Goal: Transaction & Acquisition: Purchase product/service

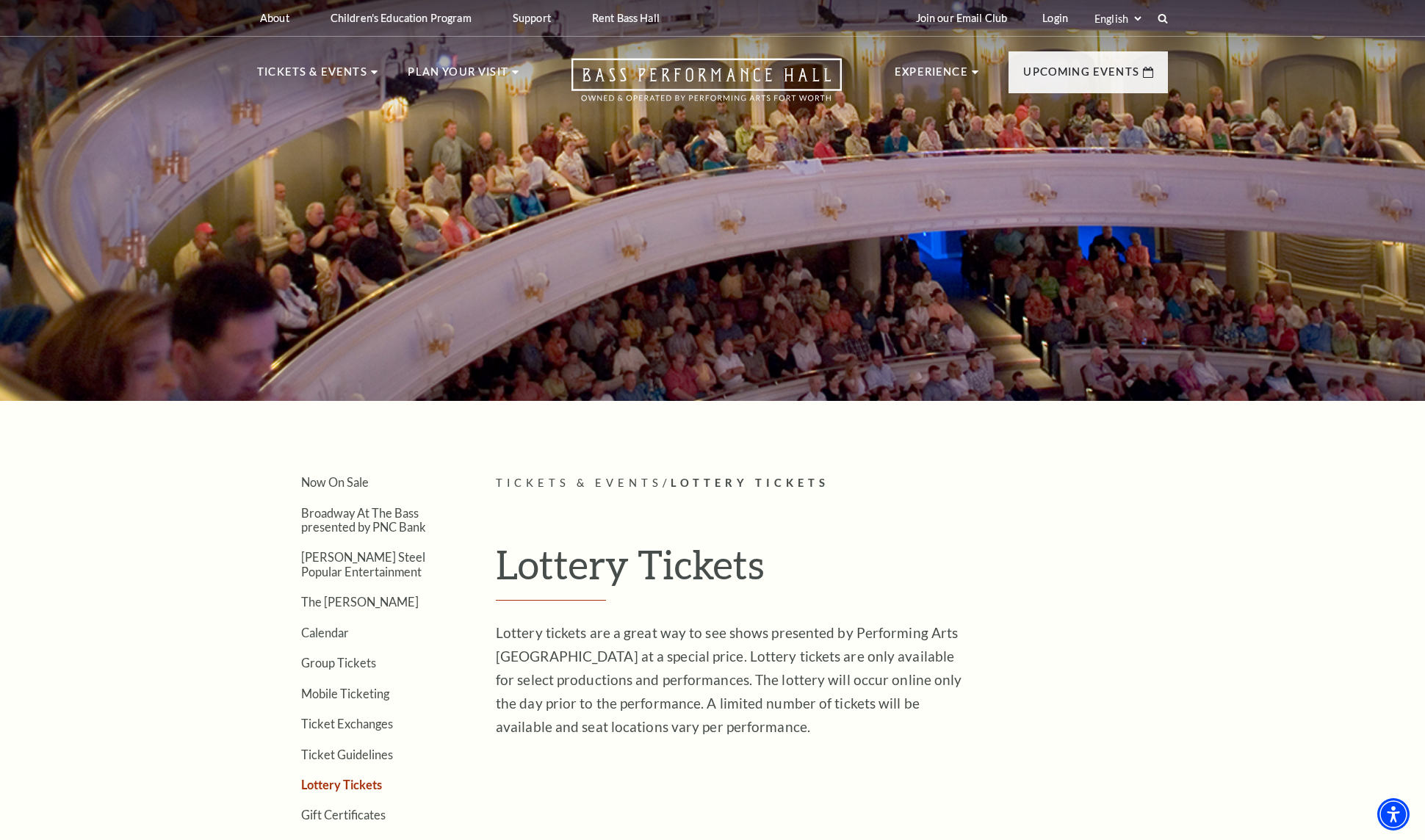
click at [374, 789] on link "Lottery Tickets" at bounding box center [342, 785] width 81 height 14
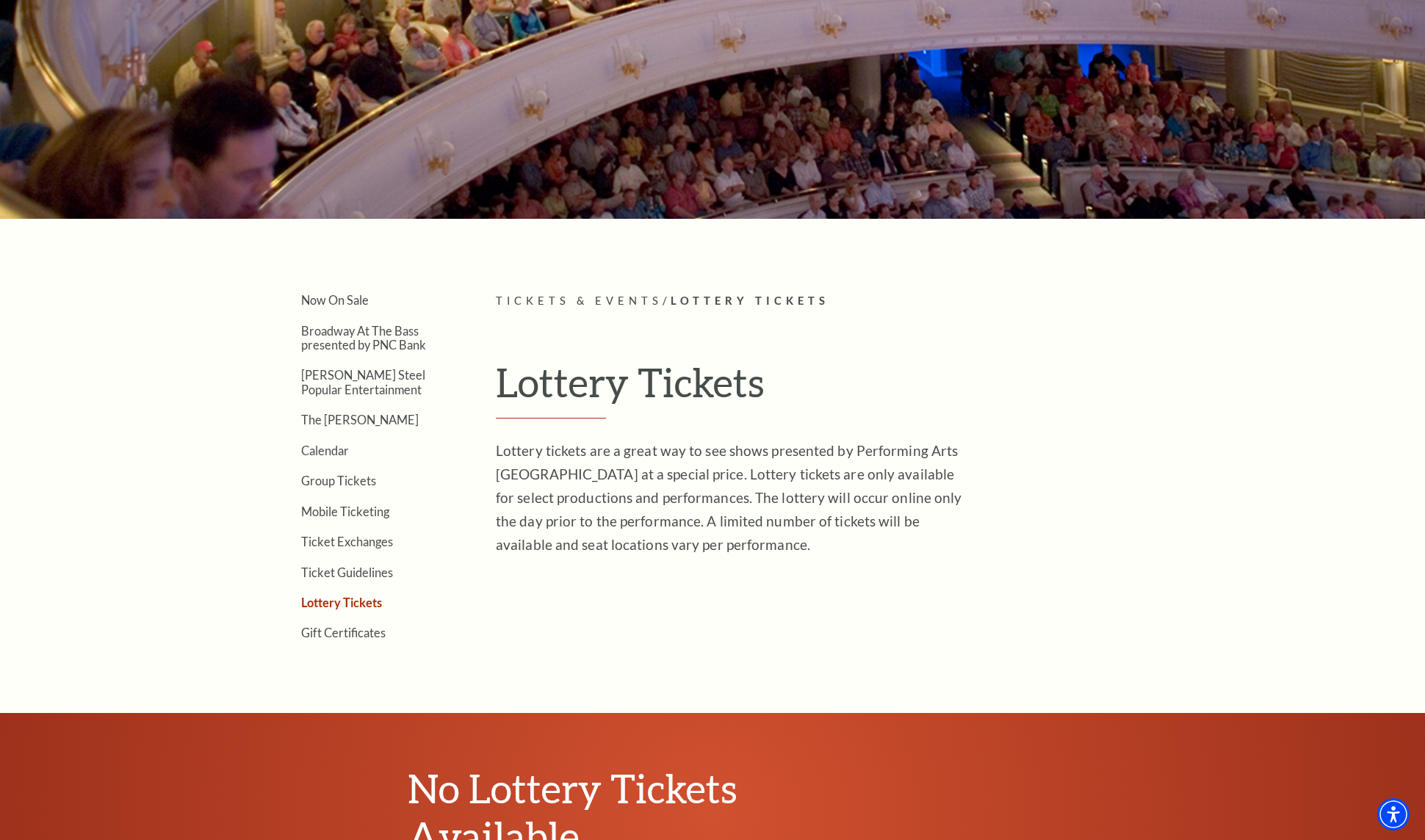
scroll to position [294, 0]
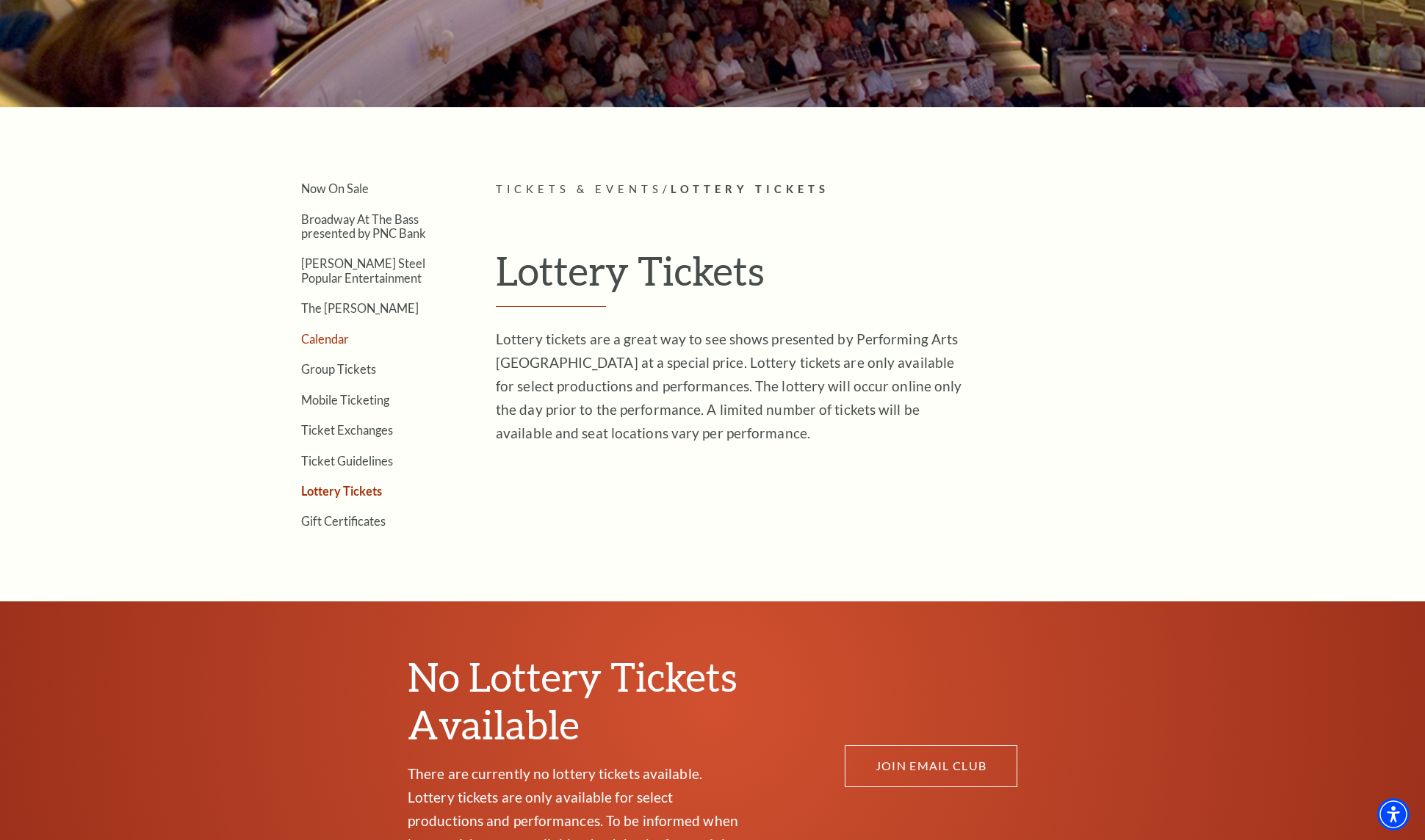
click at [341, 337] on link "Calendar" at bounding box center [326, 338] width 48 height 14
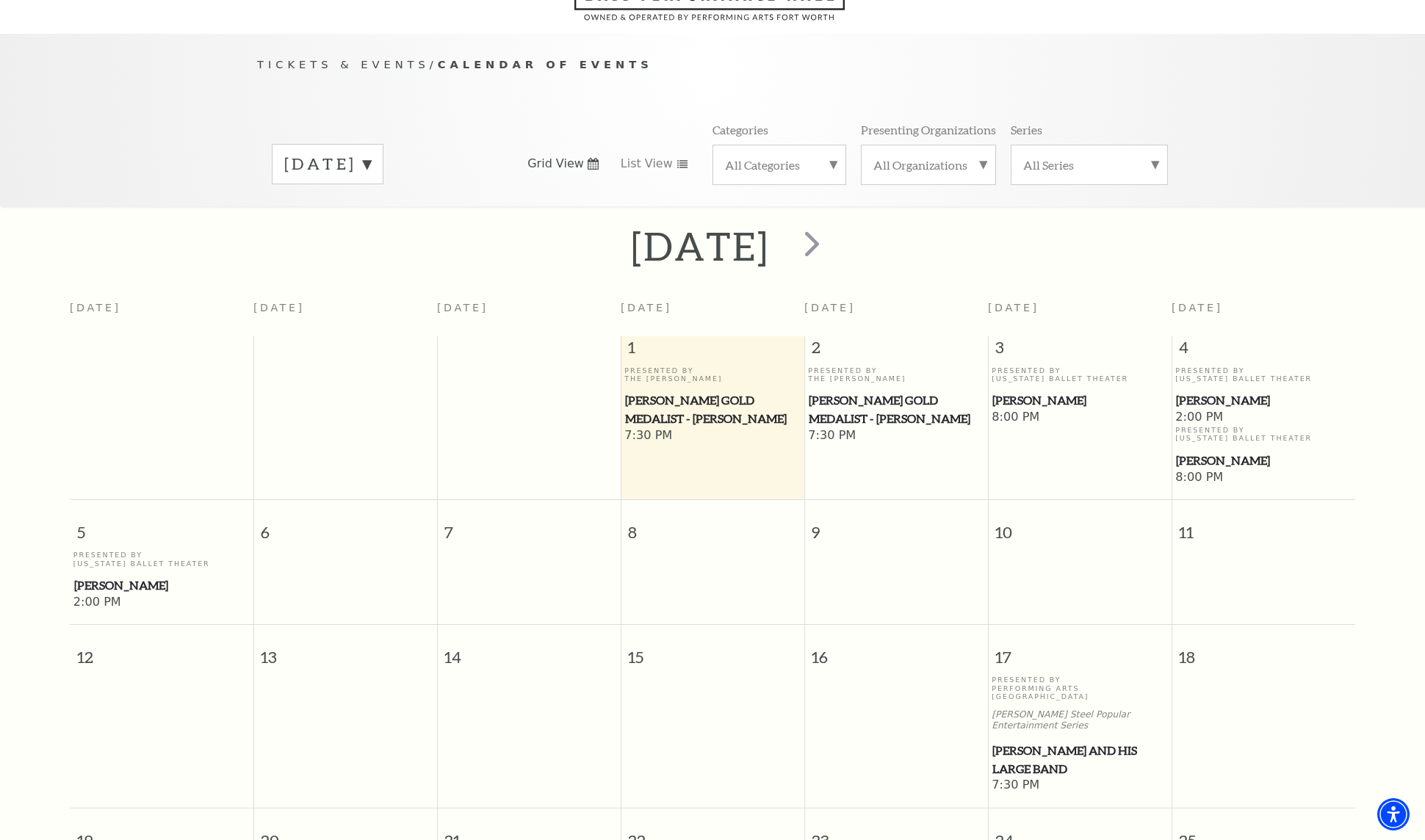
scroll to position [130, 0]
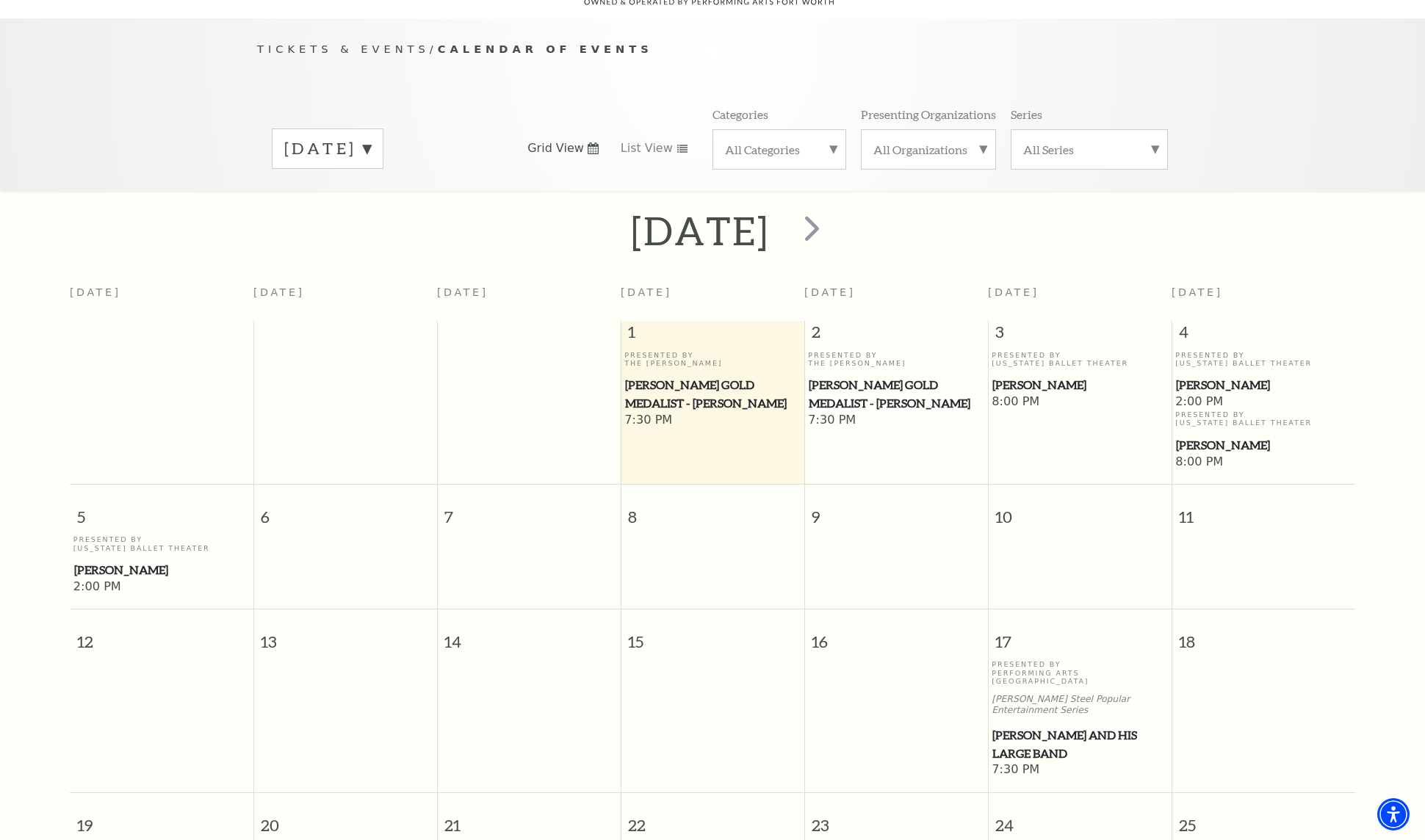
click at [1009, 727] on span "[PERSON_NAME] and his Large Band" at bounding box center [1080, 744] width 175 height 36
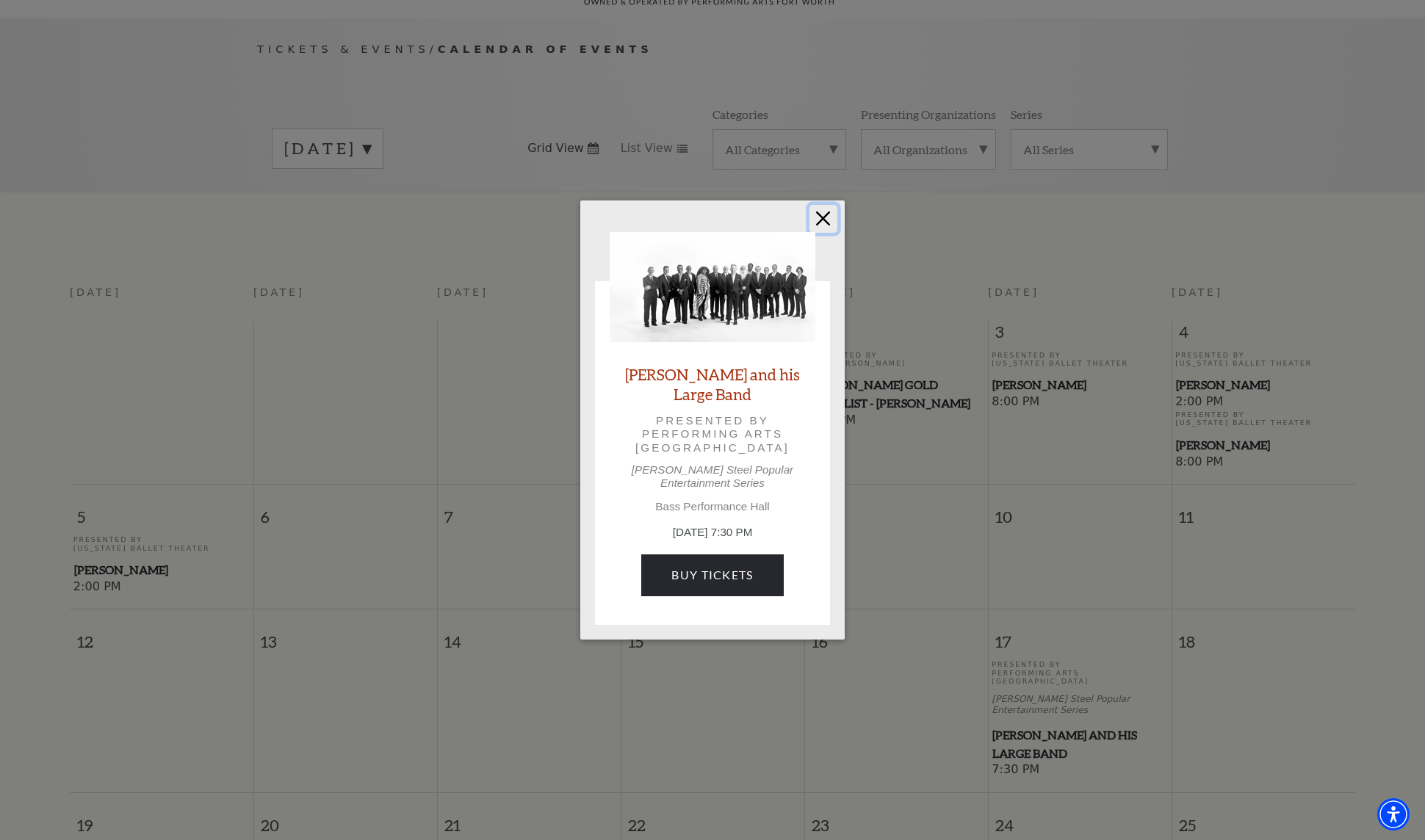
click at [821, 226] on button "Close" at bounding box center [824, 219] width 28 height 28
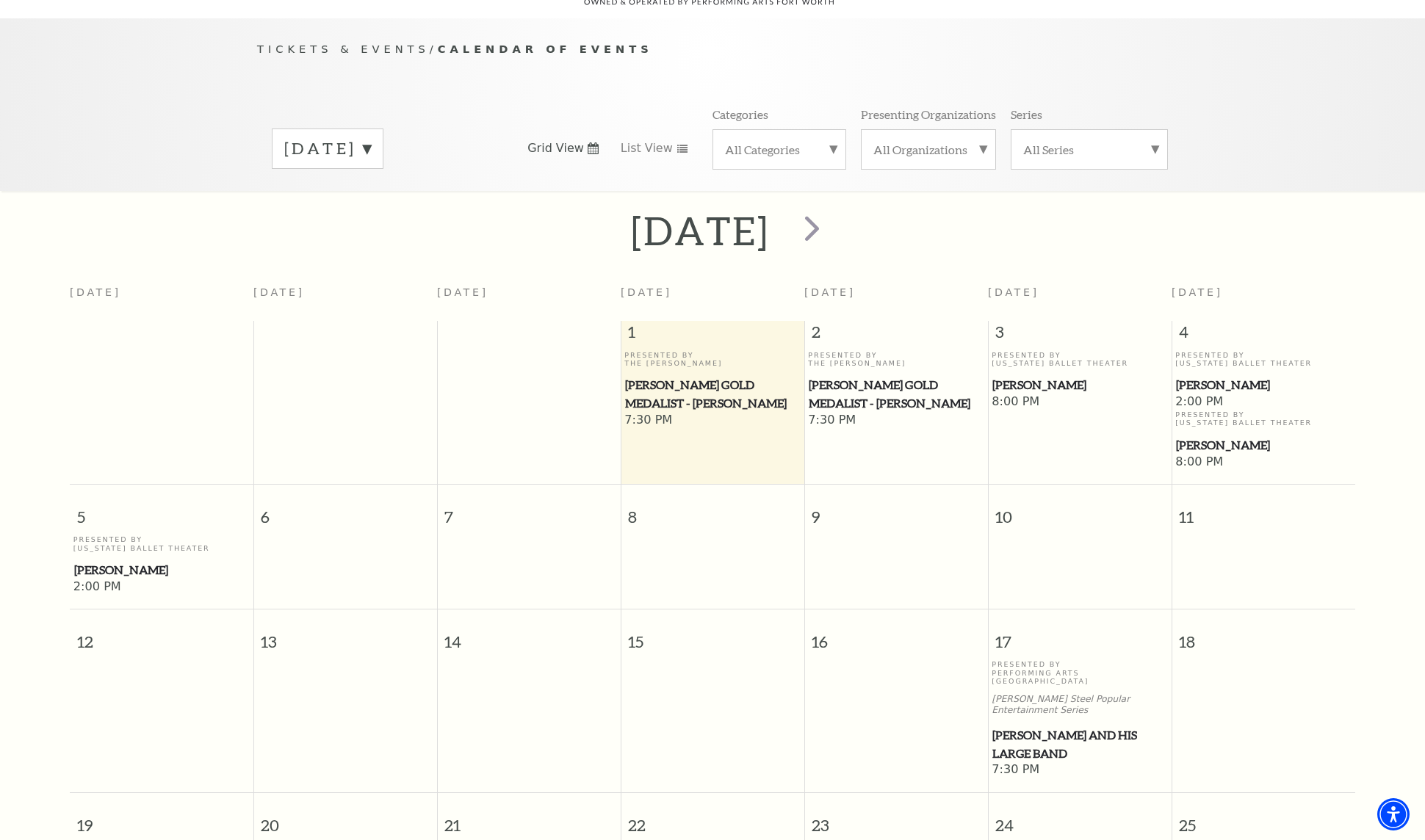
click at [1290, 77] on div "Tickets & Events / Calendar of Events October 2025 Grid View List View Categori…" at bounding box center [712, 104] width 1425 height 172
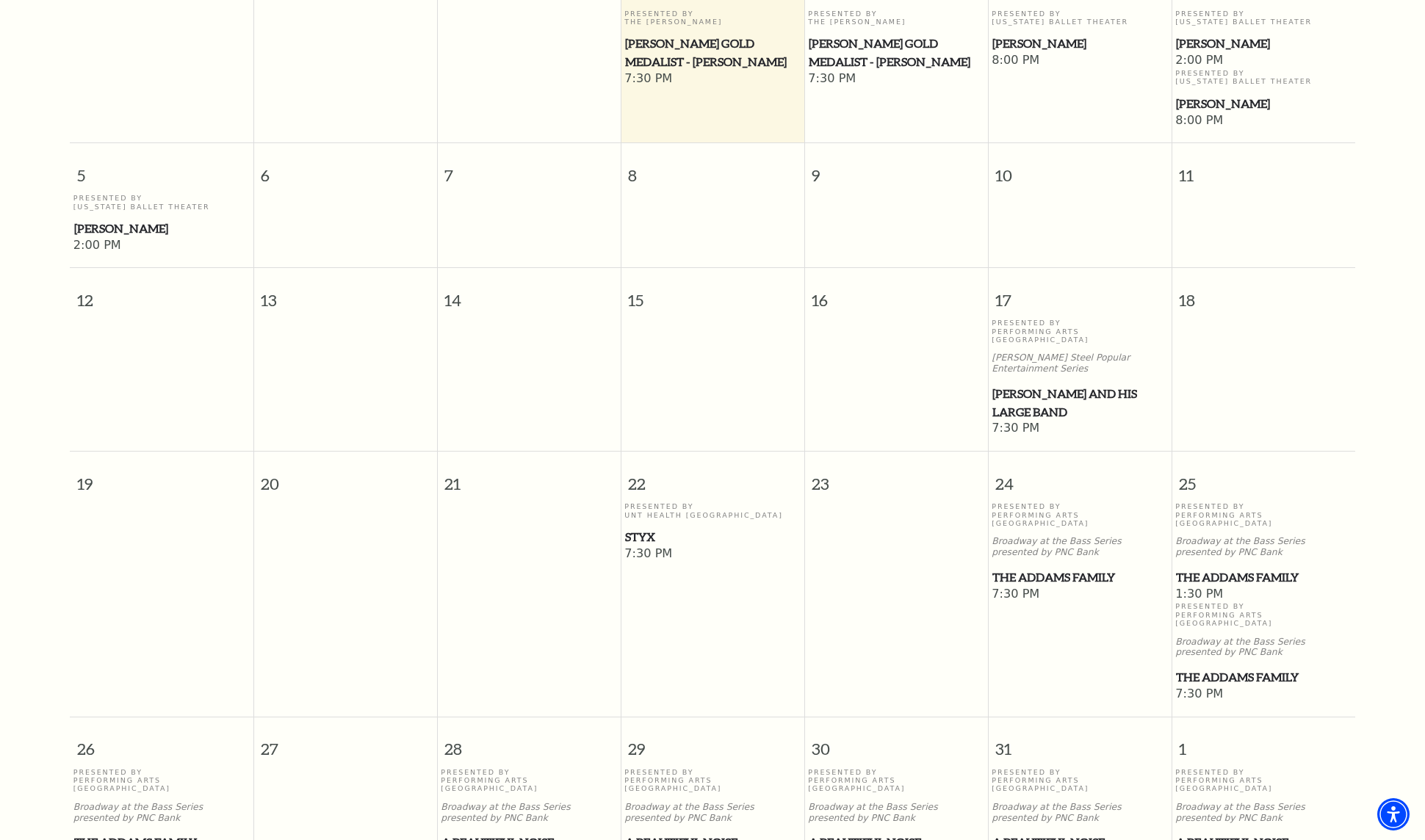
scroll to position [497, 0]
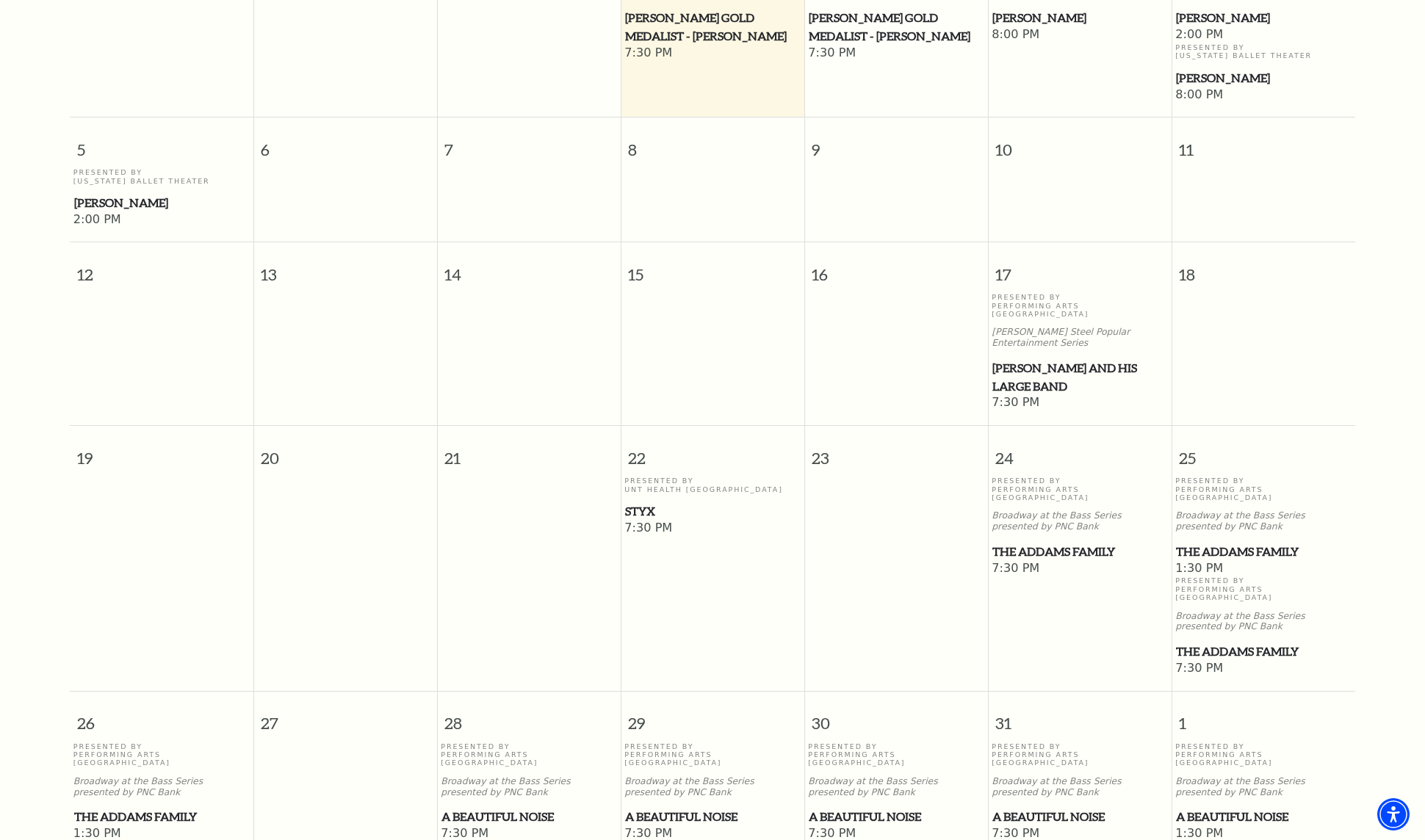
click at [652, 503] on span "Styx" at bounding box center [713, 512] width 175 height 18
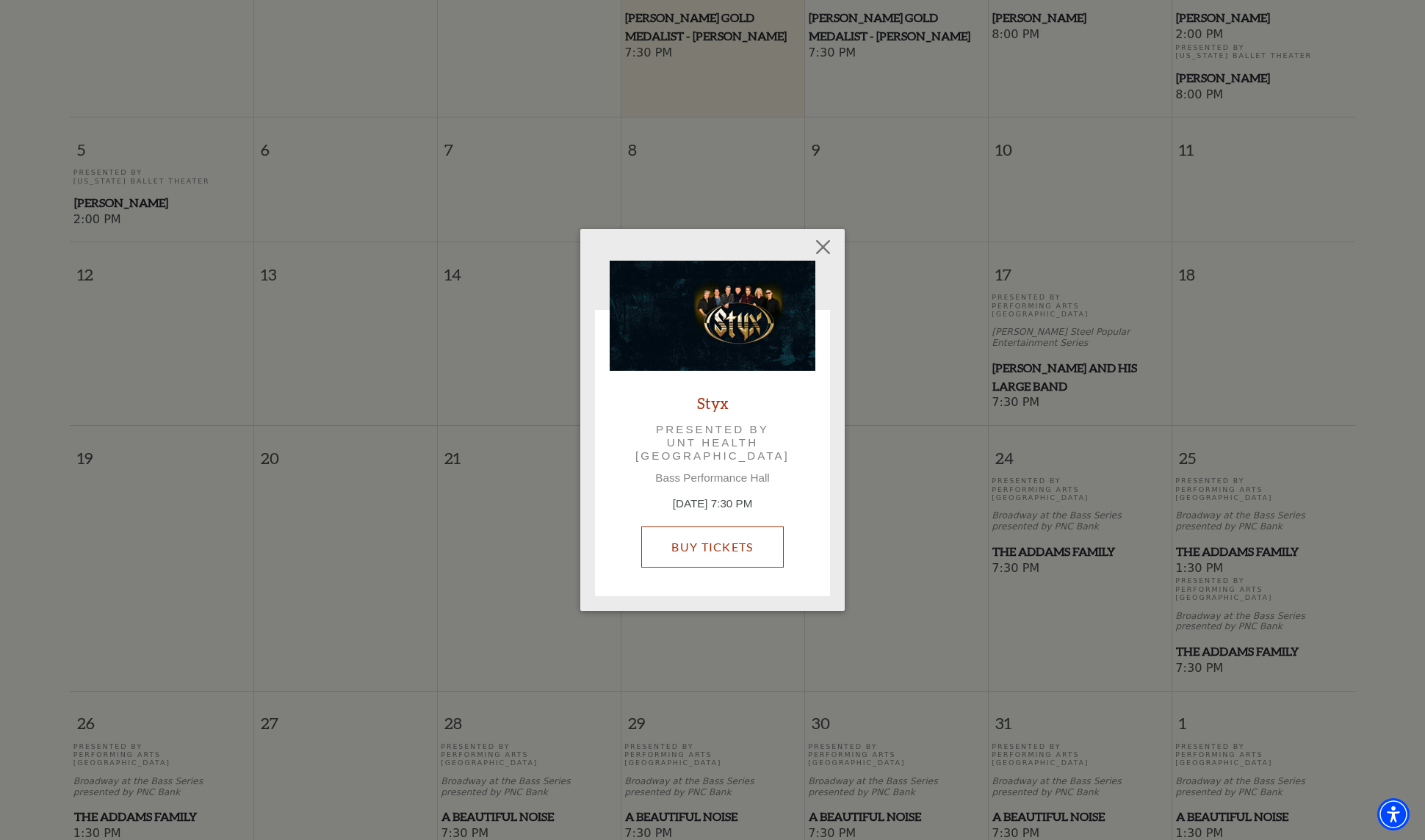
click at [677, 538] on link "Buy Tickets" at bounding box center [712, 547] width 142 height 41
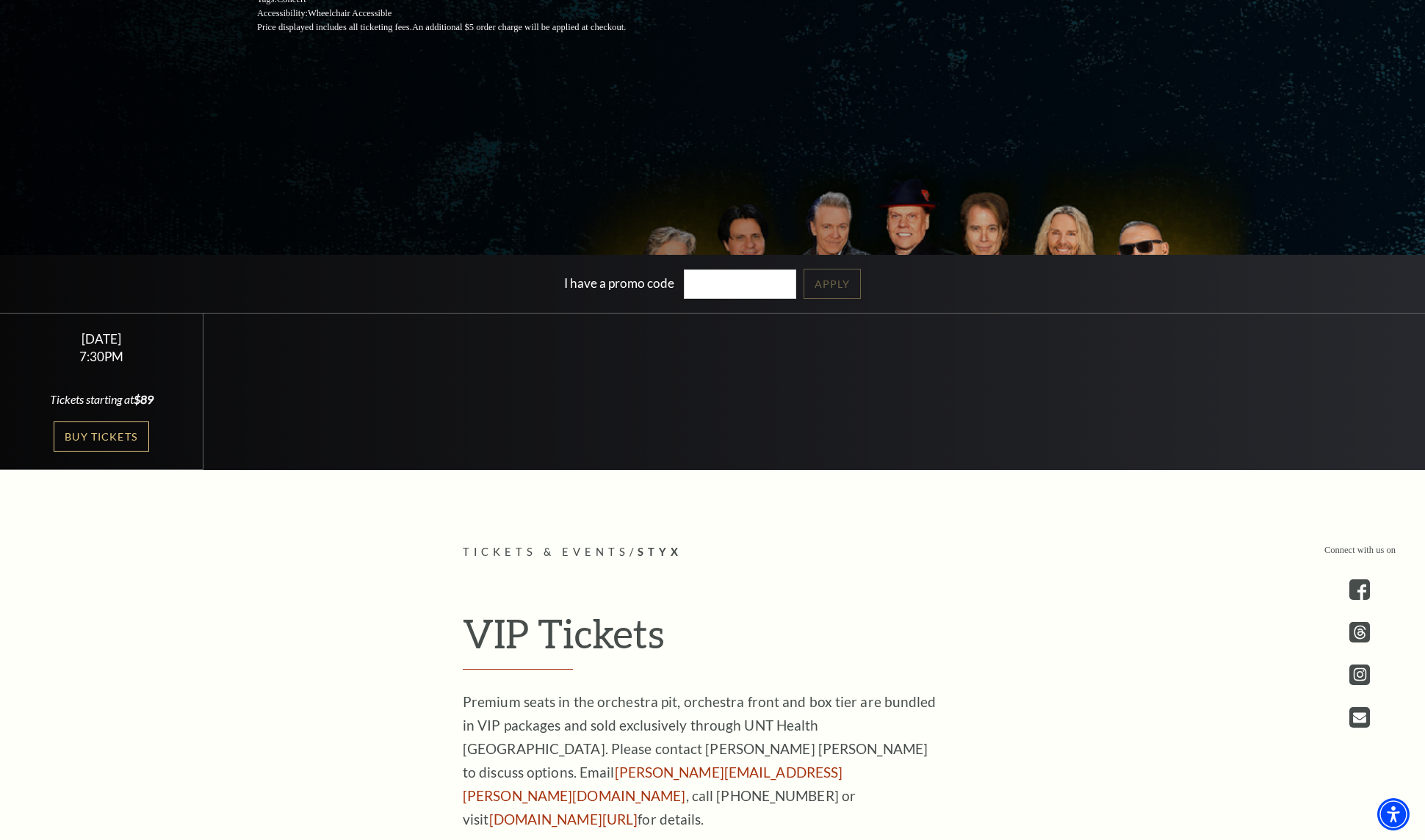
scroll to position [441, 0]
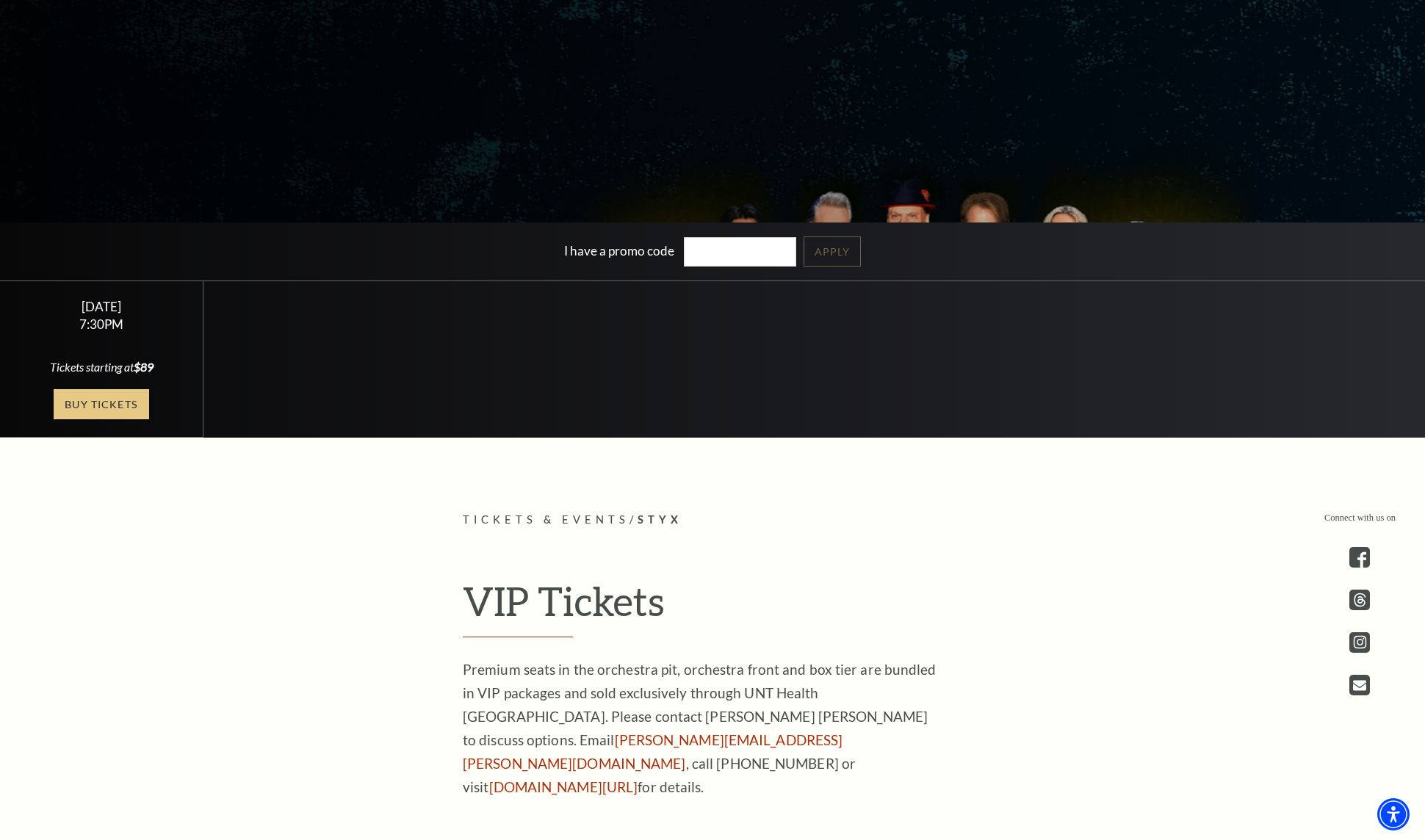
click at [113, 398] on link "Buy Tickets" at bounding box center [101, 404] width 96 height 30
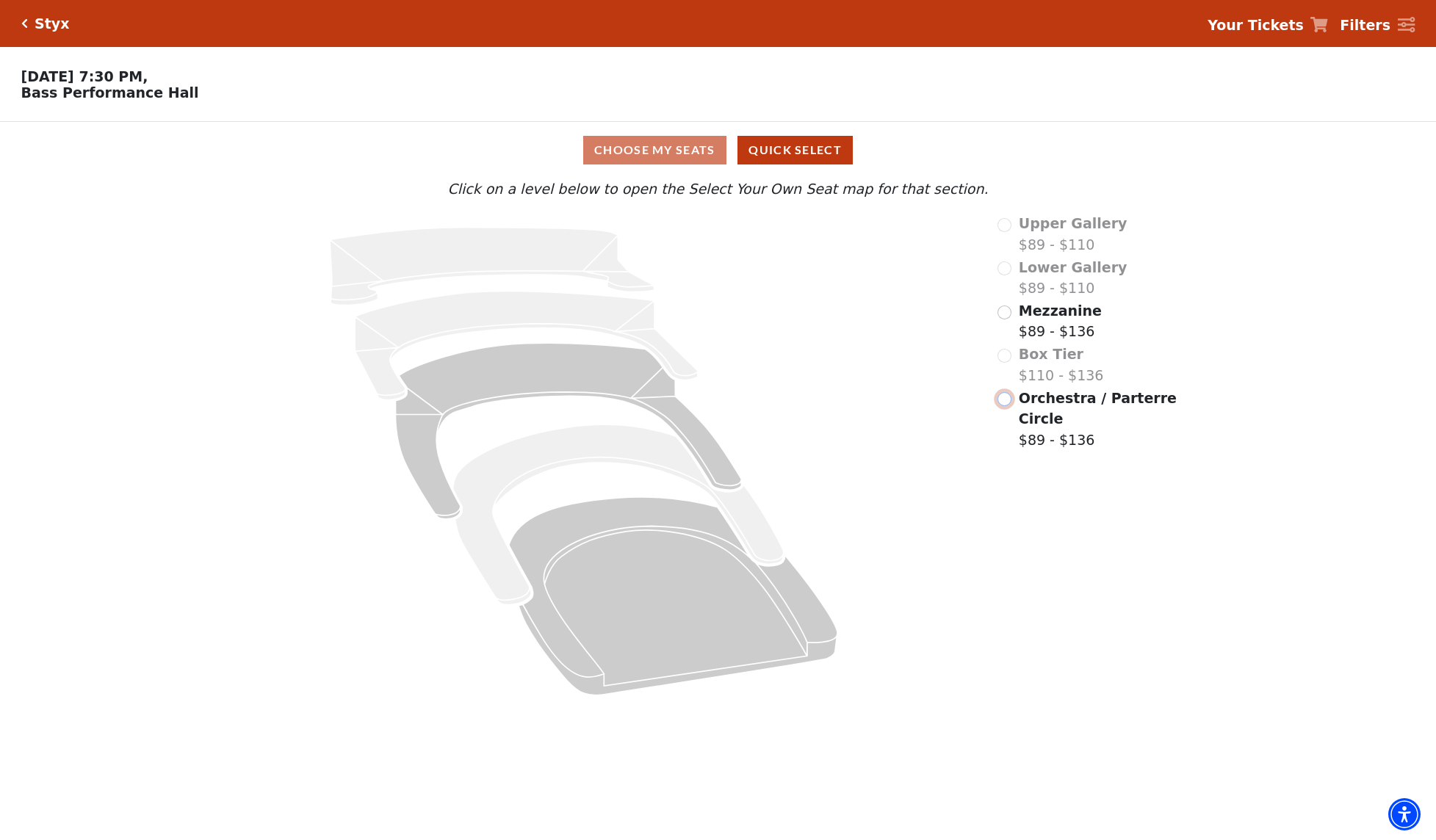
click at [1006, 407] on input "Orchestra / Parterre Circle$89 - $136\a" at bounding box center [1004, 398] width 14 height 14
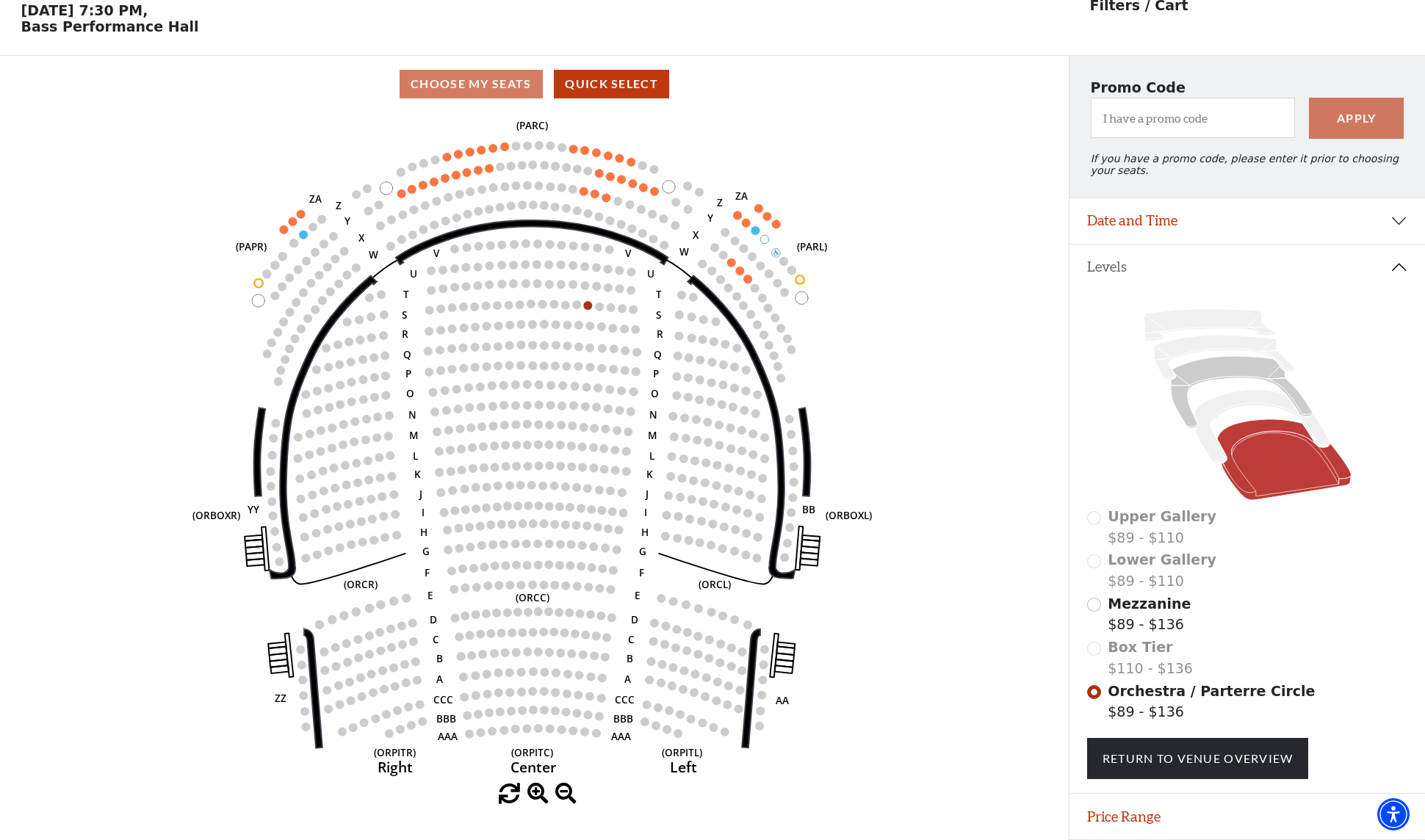
scroll to position [68, 0]
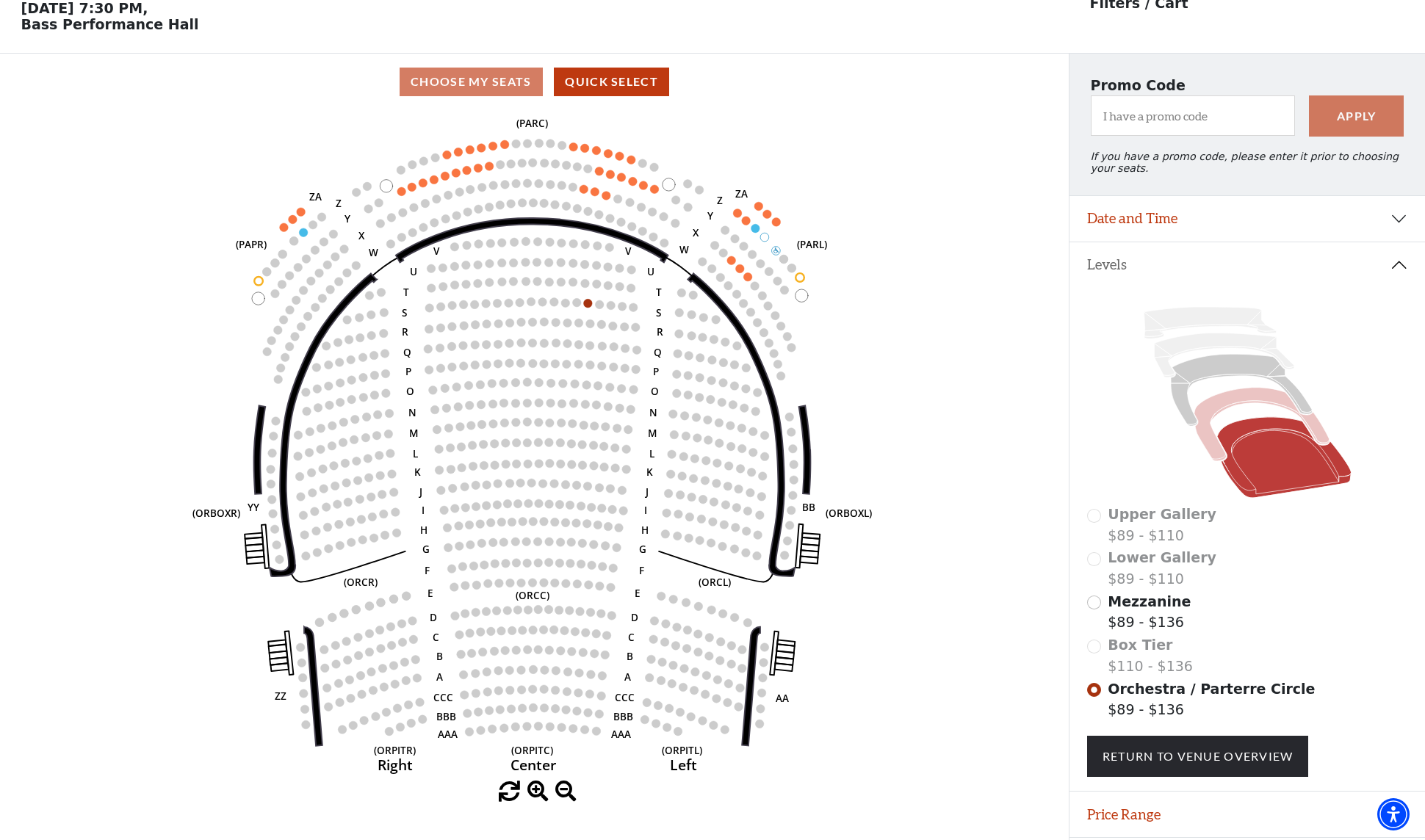
click at [1241, 394] on icon at bounding box center [1261, 425] width 136 height 74
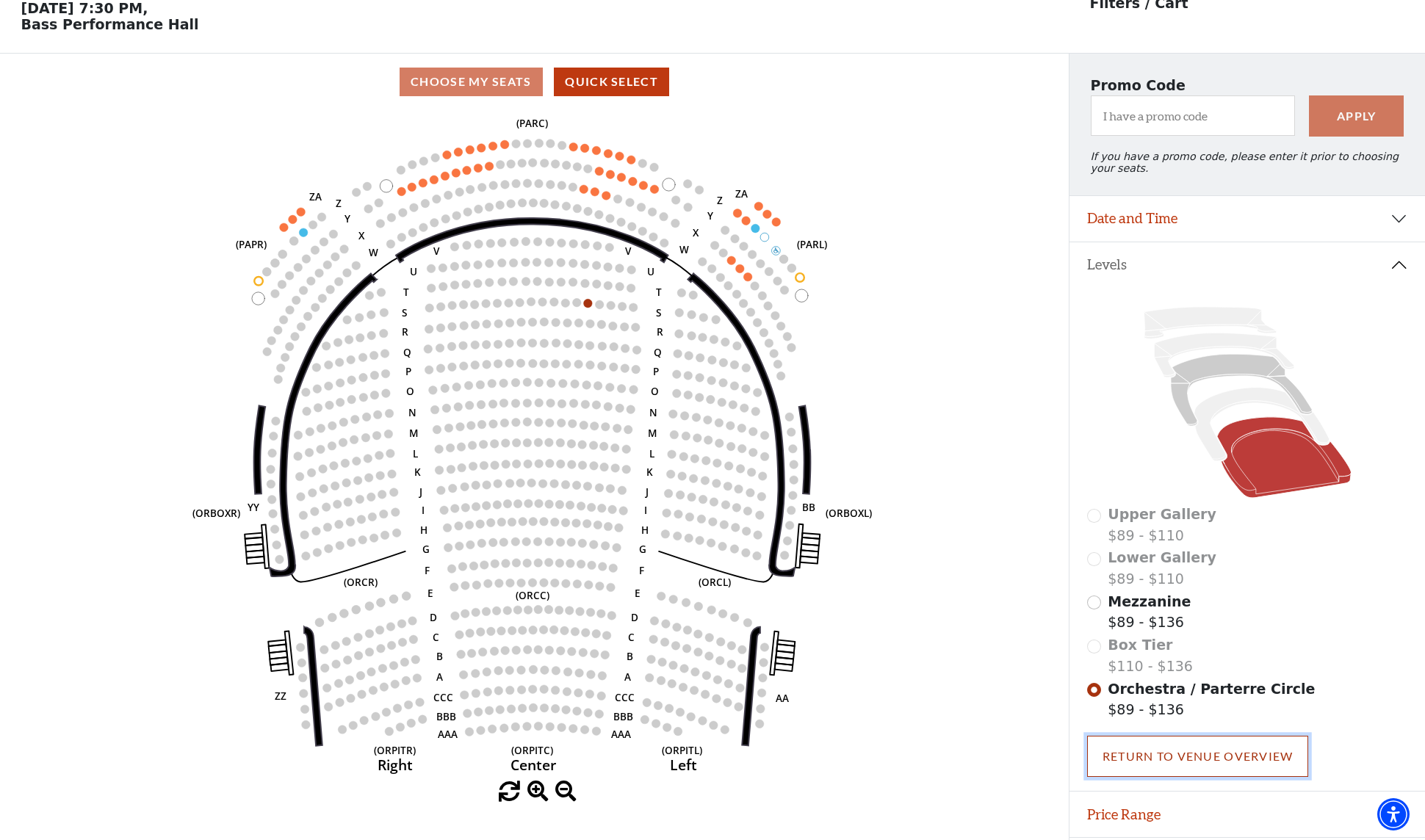
click at [1205, 748] on link "Return To Venue Overview" at bounding box center [1198, 756] width 222 height 41
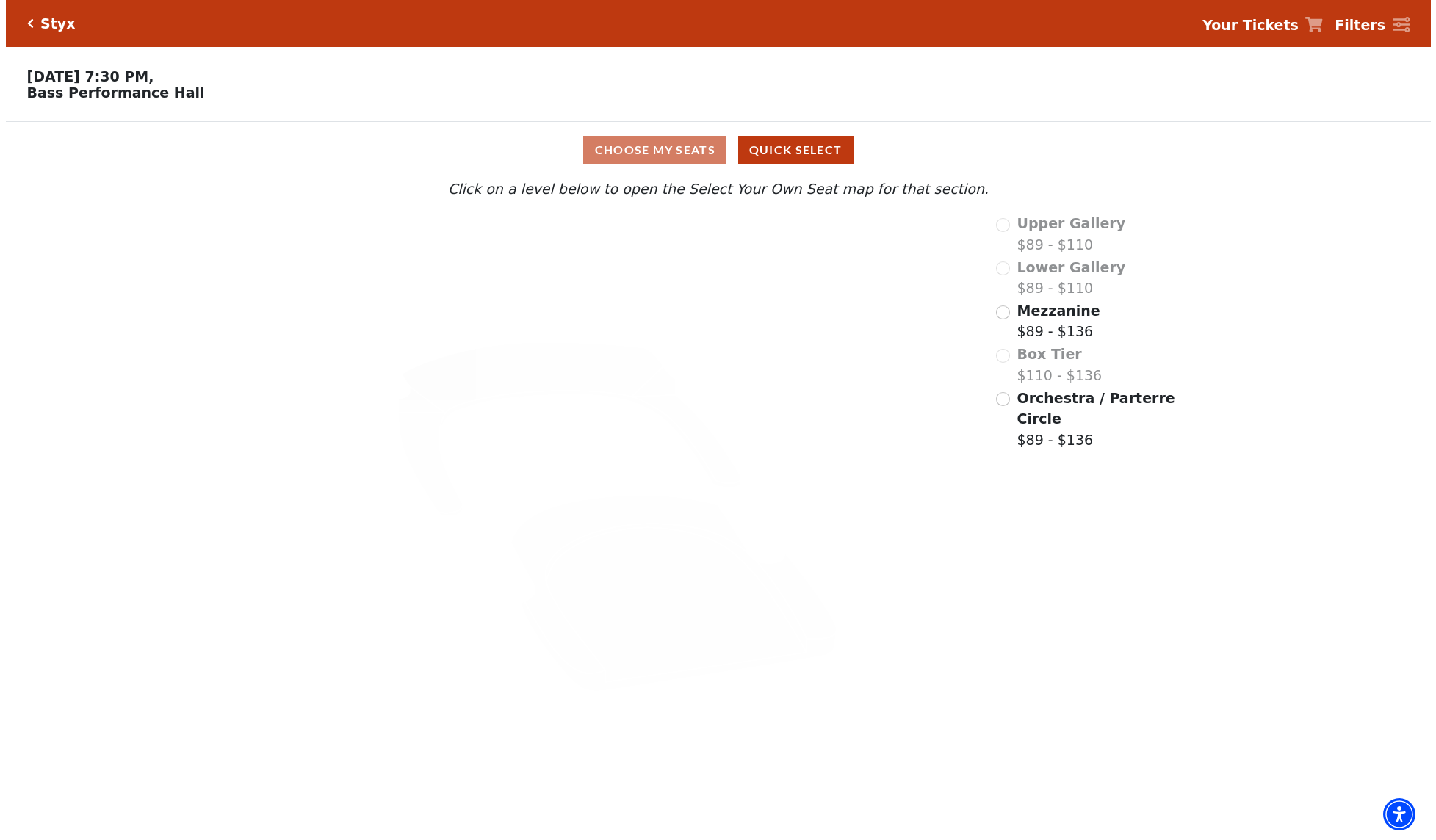
scroll to position [0, 0]
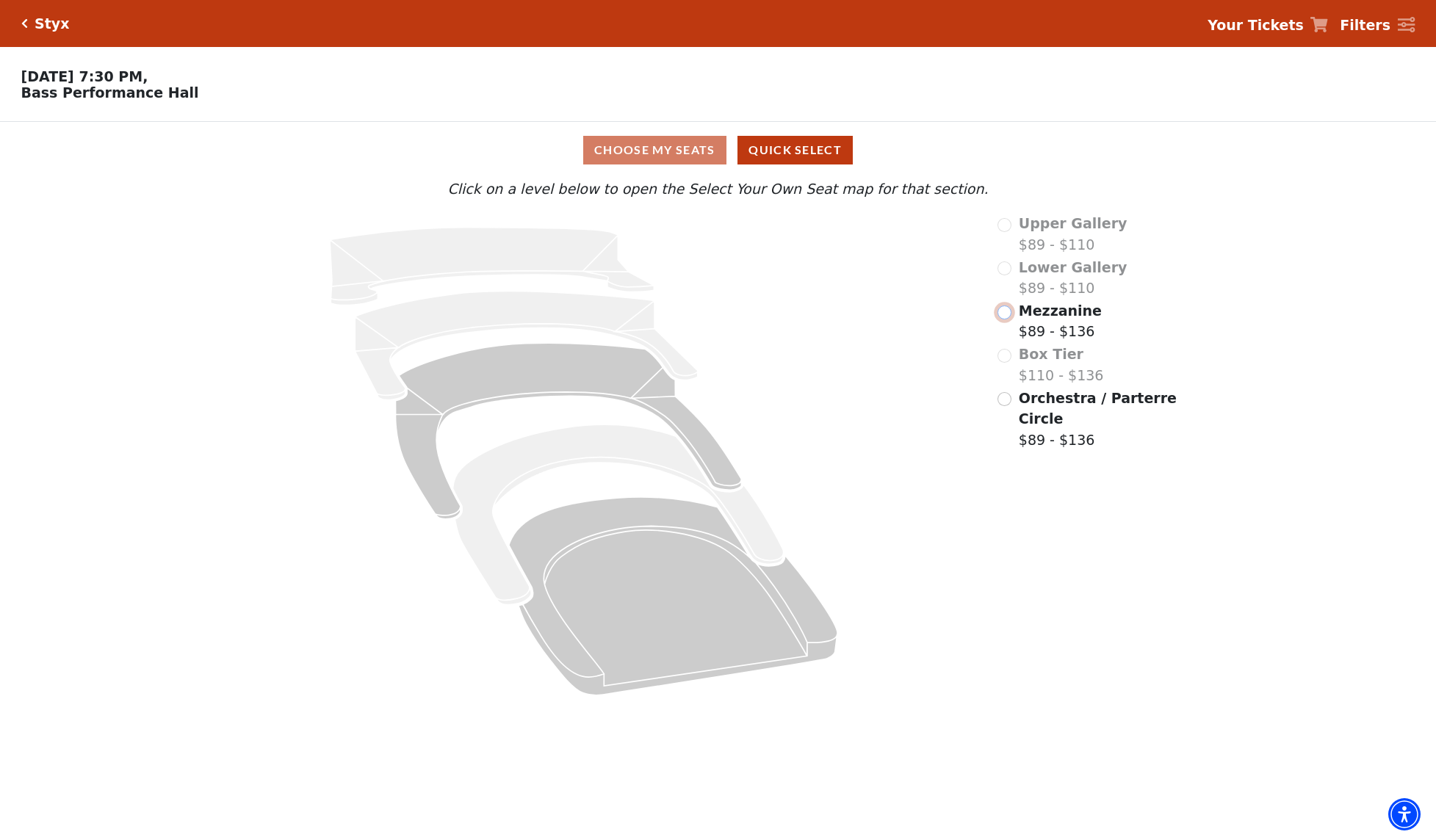
click at [1007, 319] on input "Mezzanine$89 - $136\a" at bounding box center [1004, 312] width 14 height 14
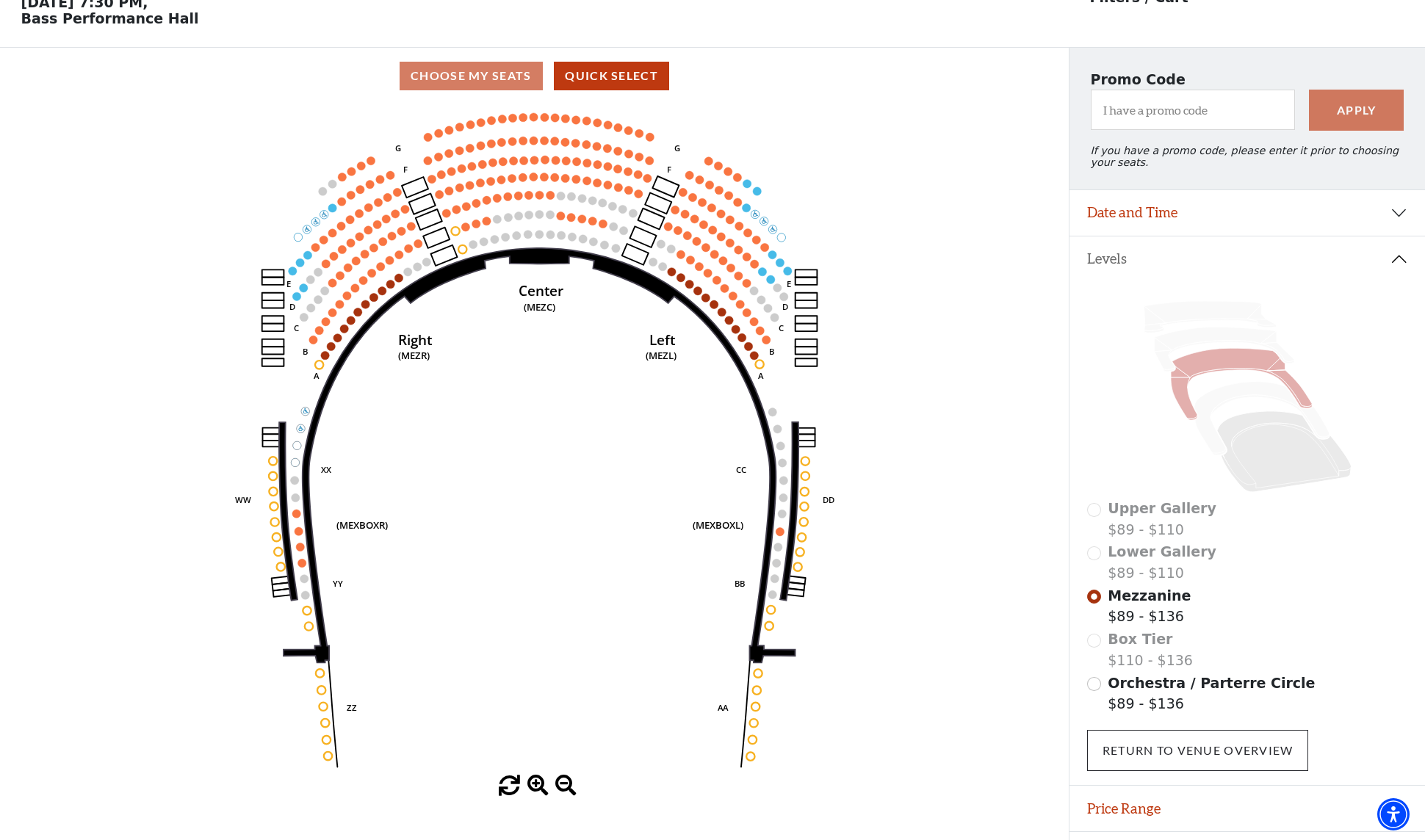
scroll to position [108, 0]
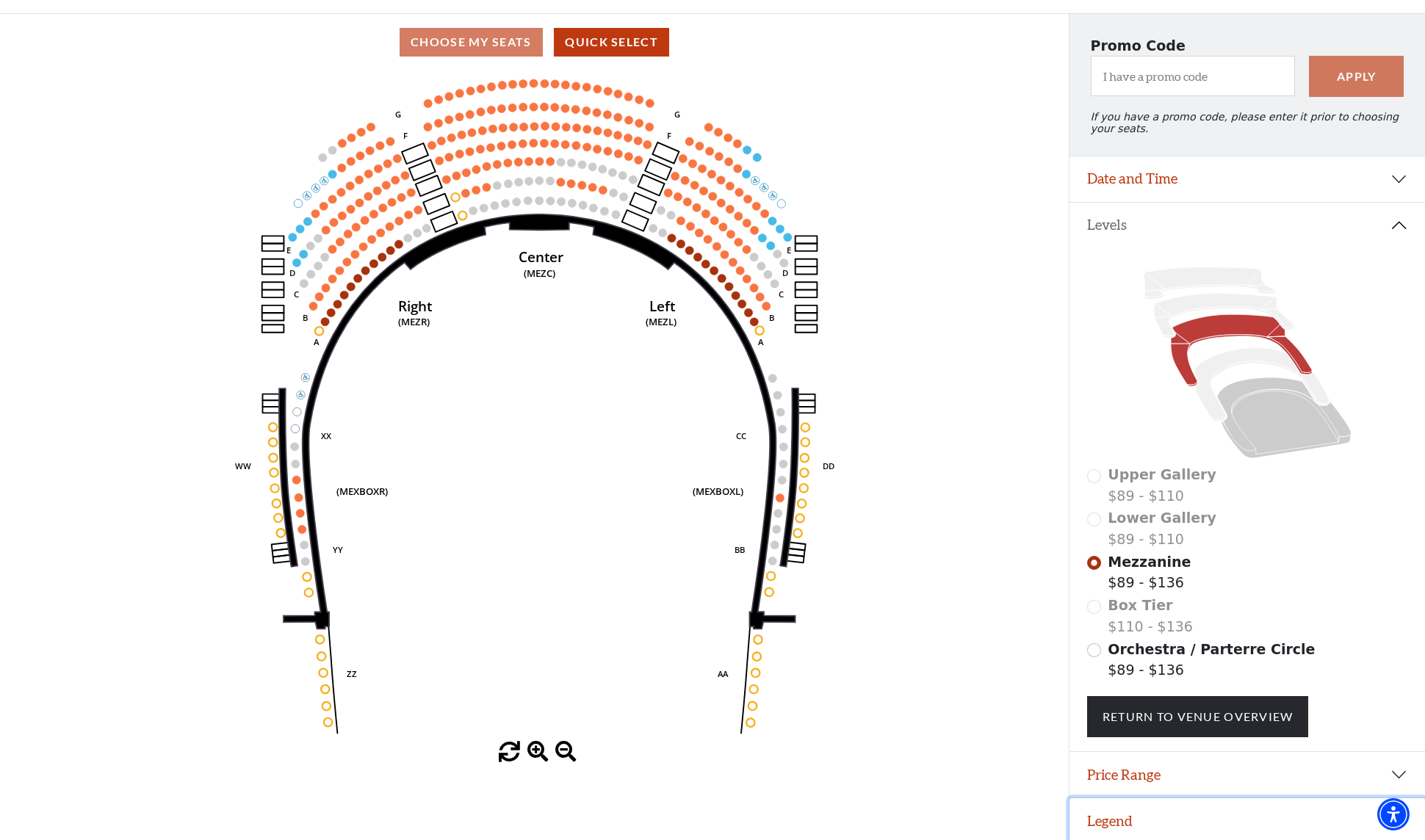
click at [1116, 820] on button "Legend" at bounding box center [1248, 821] width 356 height 45
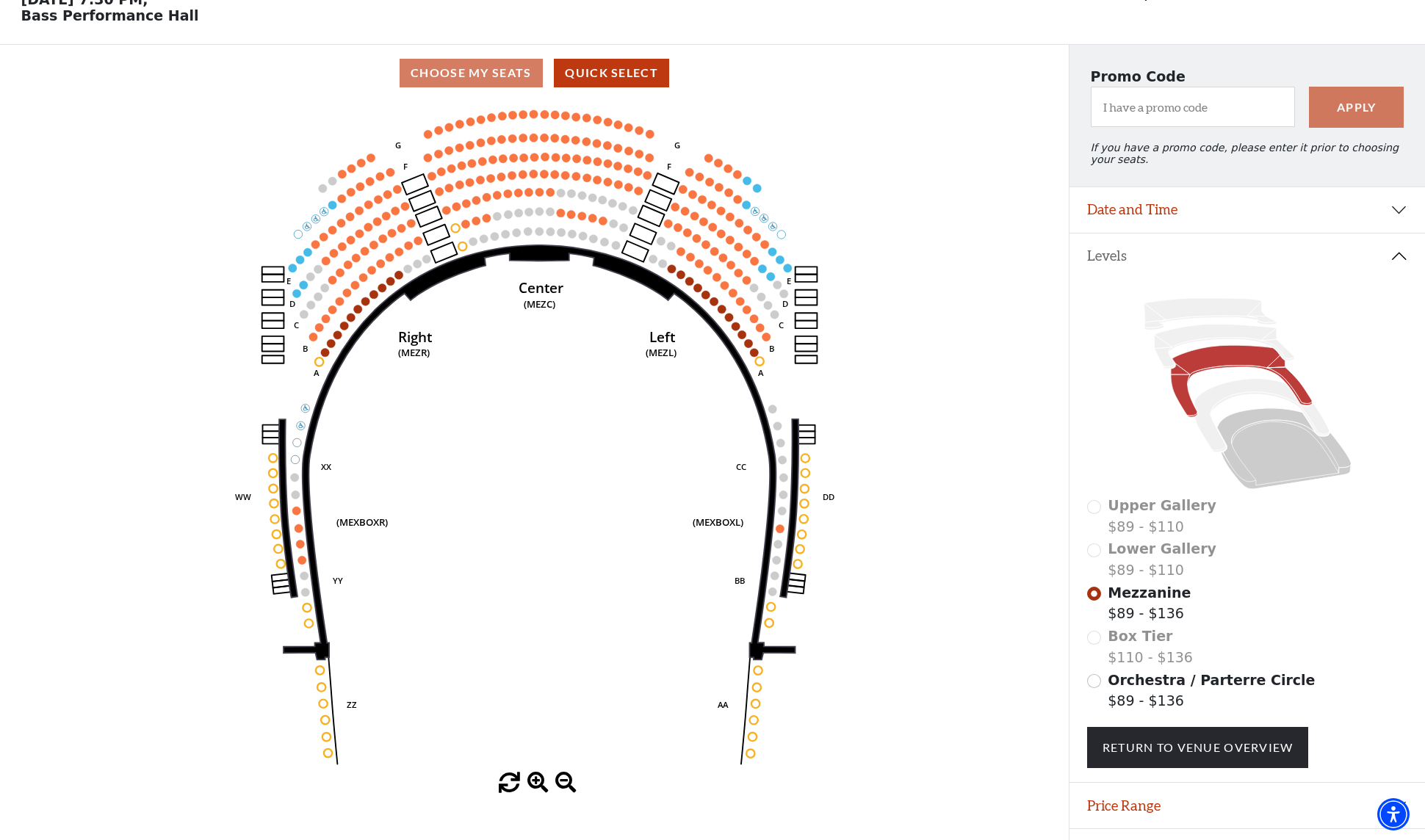
scroll to position [65, 0]
